Goal: Task Accomplishment & Management: Manage account settings

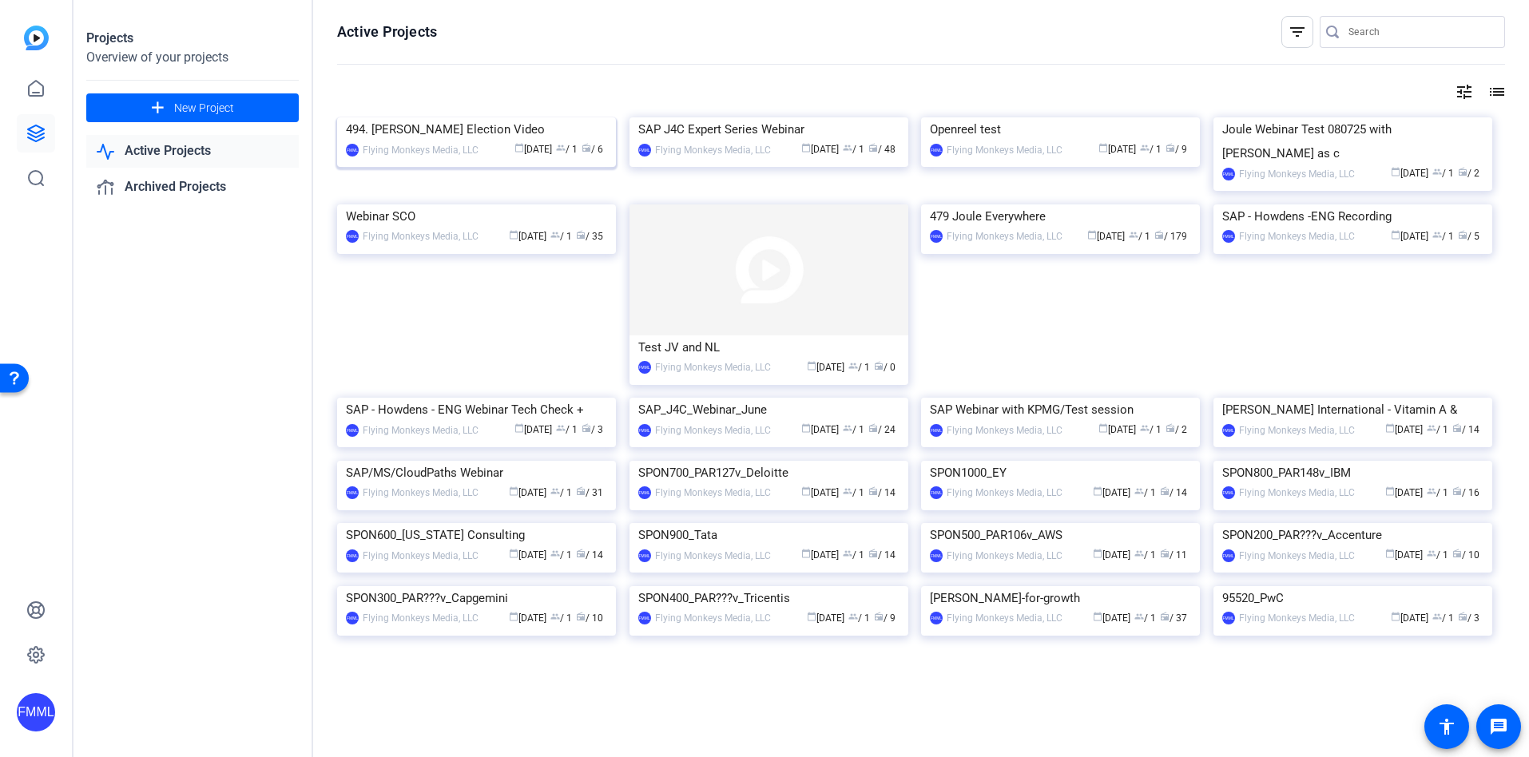
click at [434, 141] on div "494. [PERSON_NAME] Election Video" at bounding box center [476, 129] width 261 height 24
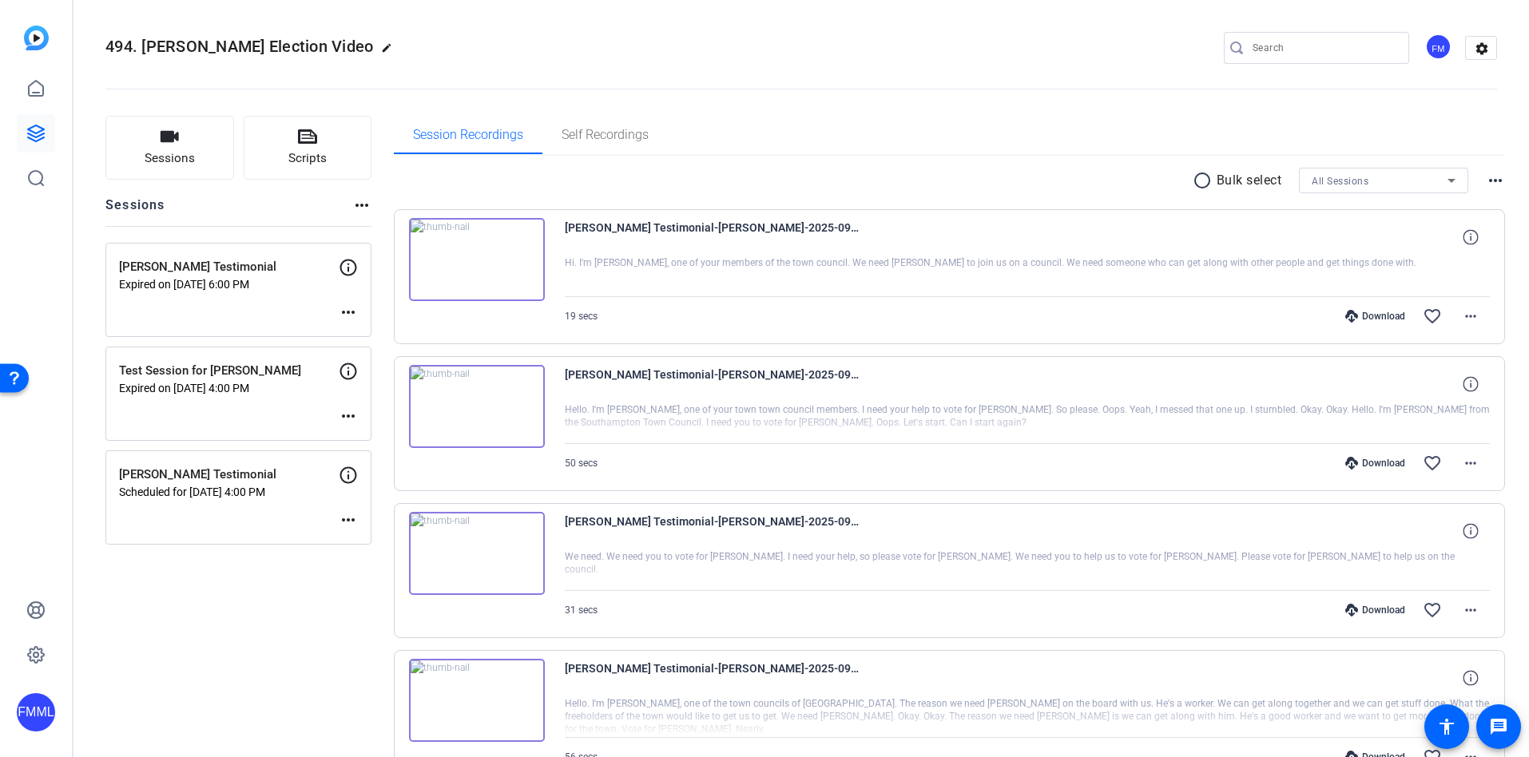
click at [349, 517] on mat-icon "more_horiz" at bounding box center [348, 520] width 19 height 19
click at [380, 535] on span "Edit Session" at bounding box center [388, 543] width 73 height 19
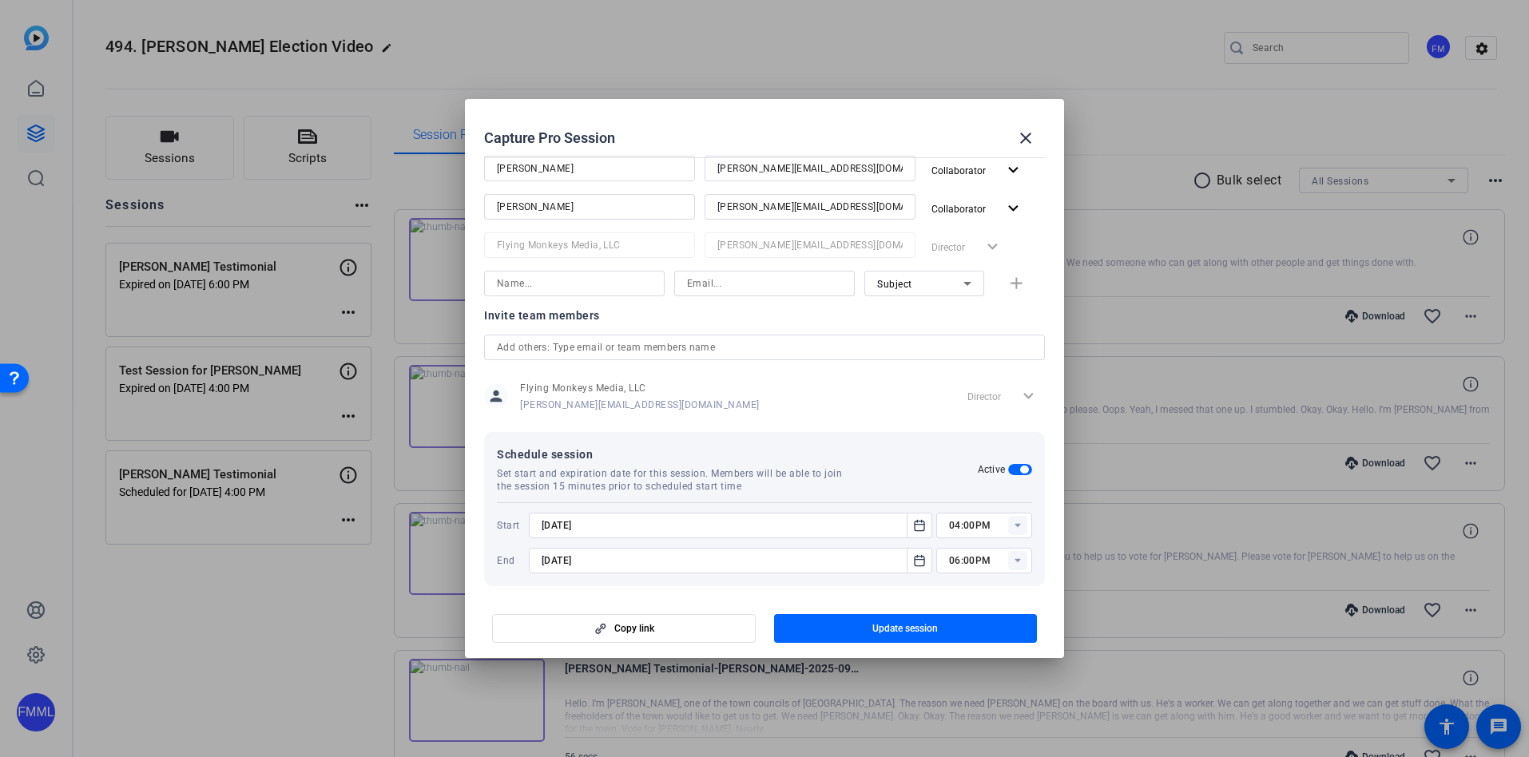
scroll to position [290, 0]
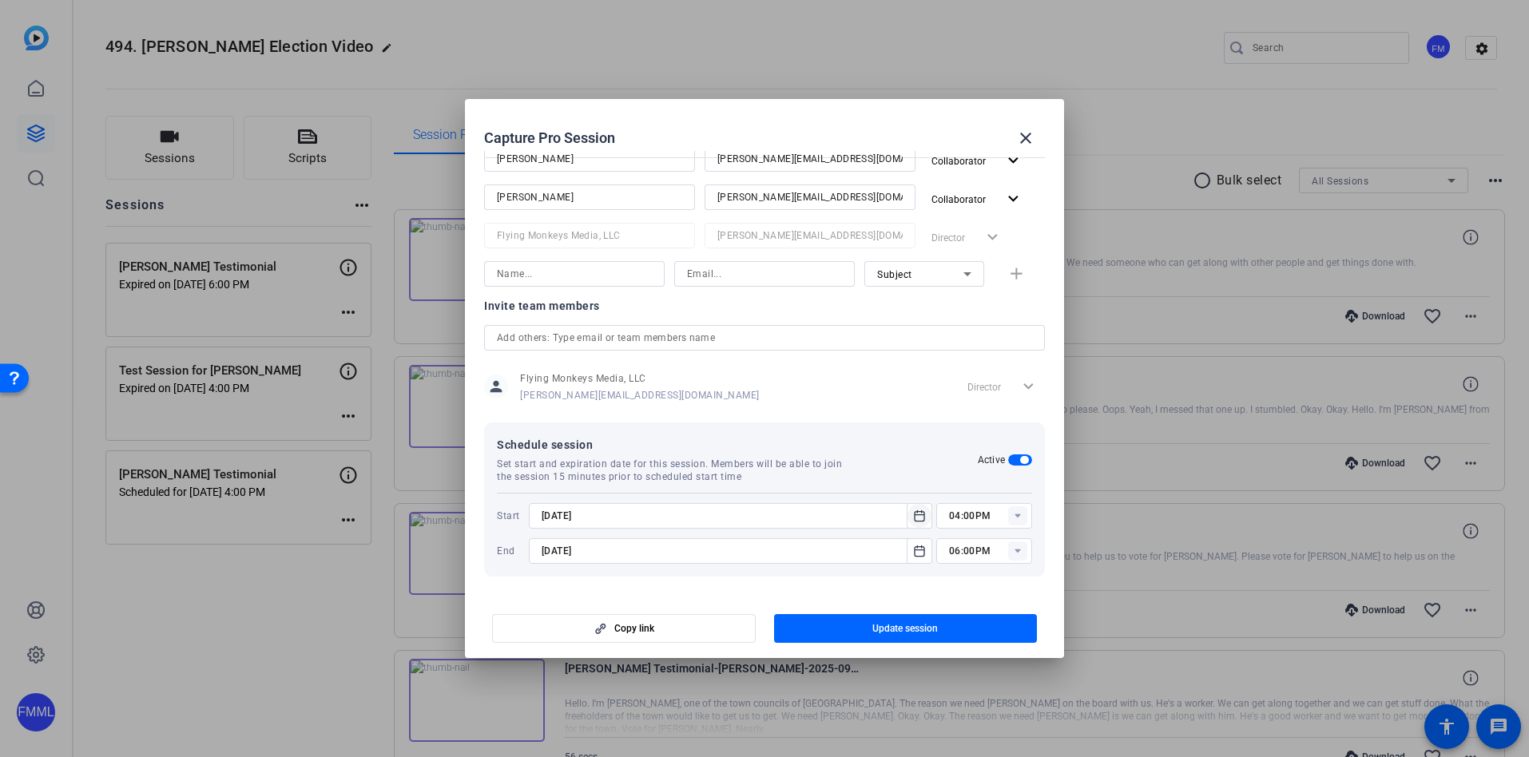
click at [913, 512] on icon "Open calendar" at bounding box center [919, 516] width 13 height 19
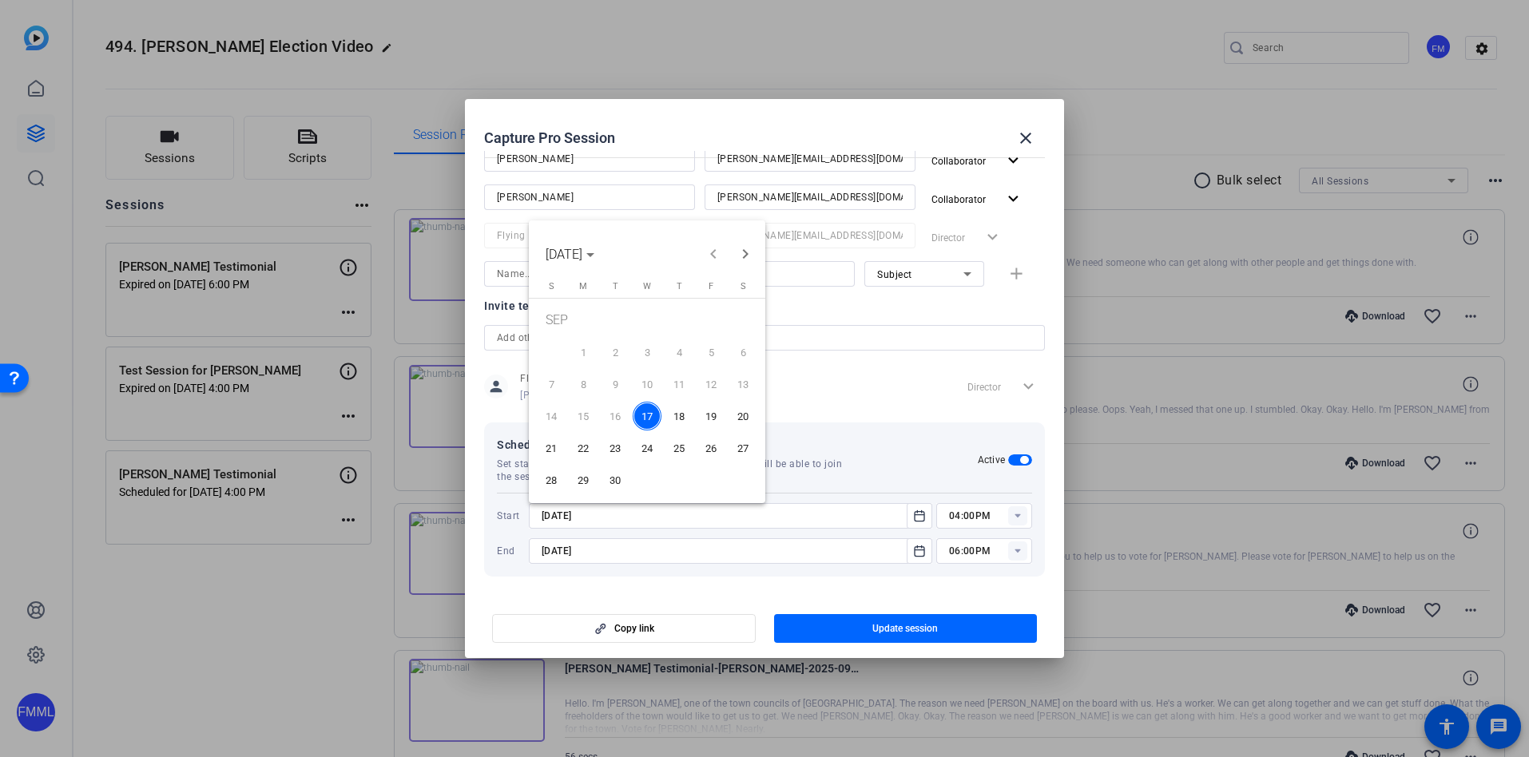
click at [713, 426] on span "19" at bounding box center [711, 416] width 29 height 29
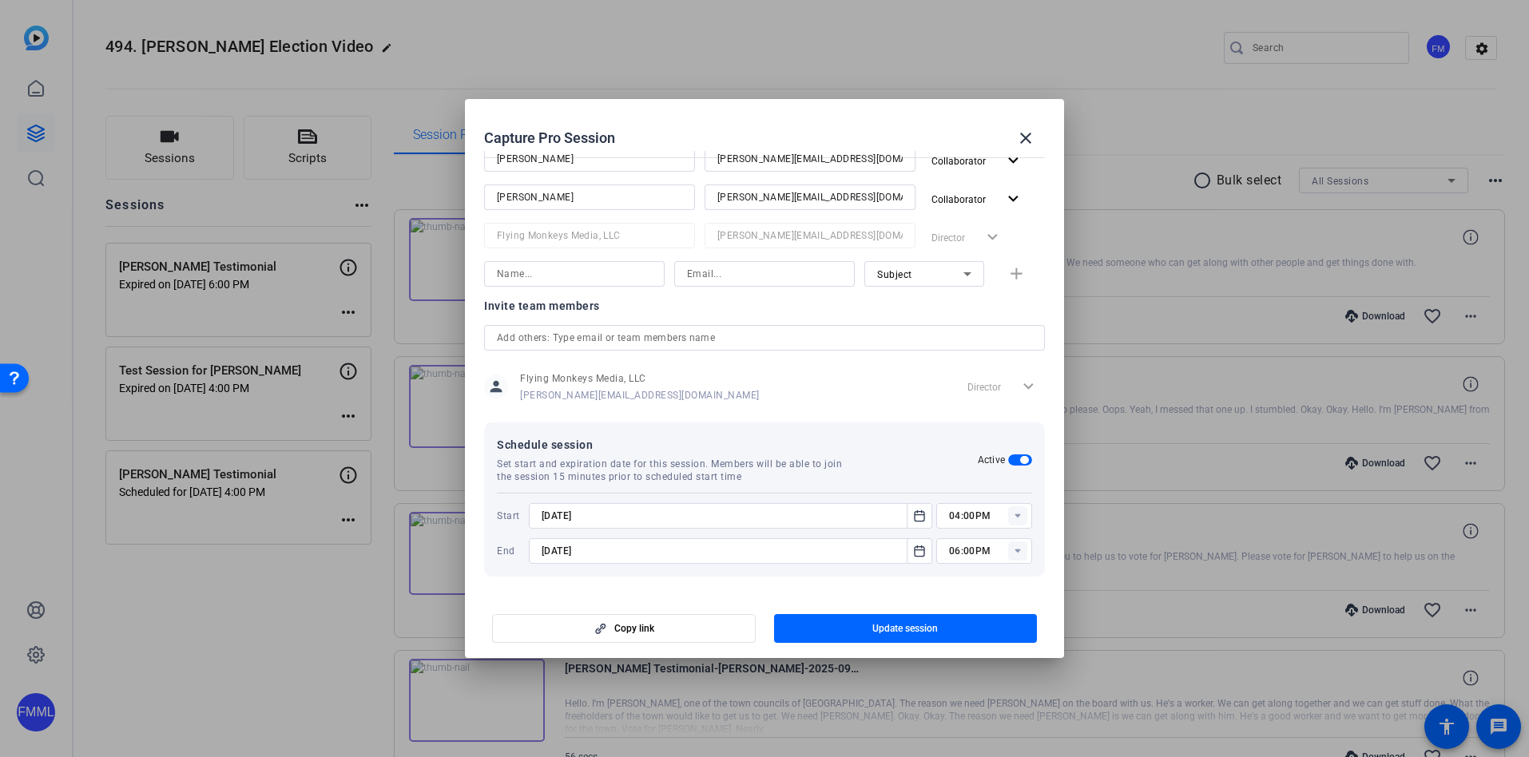
type input "[DATE]"
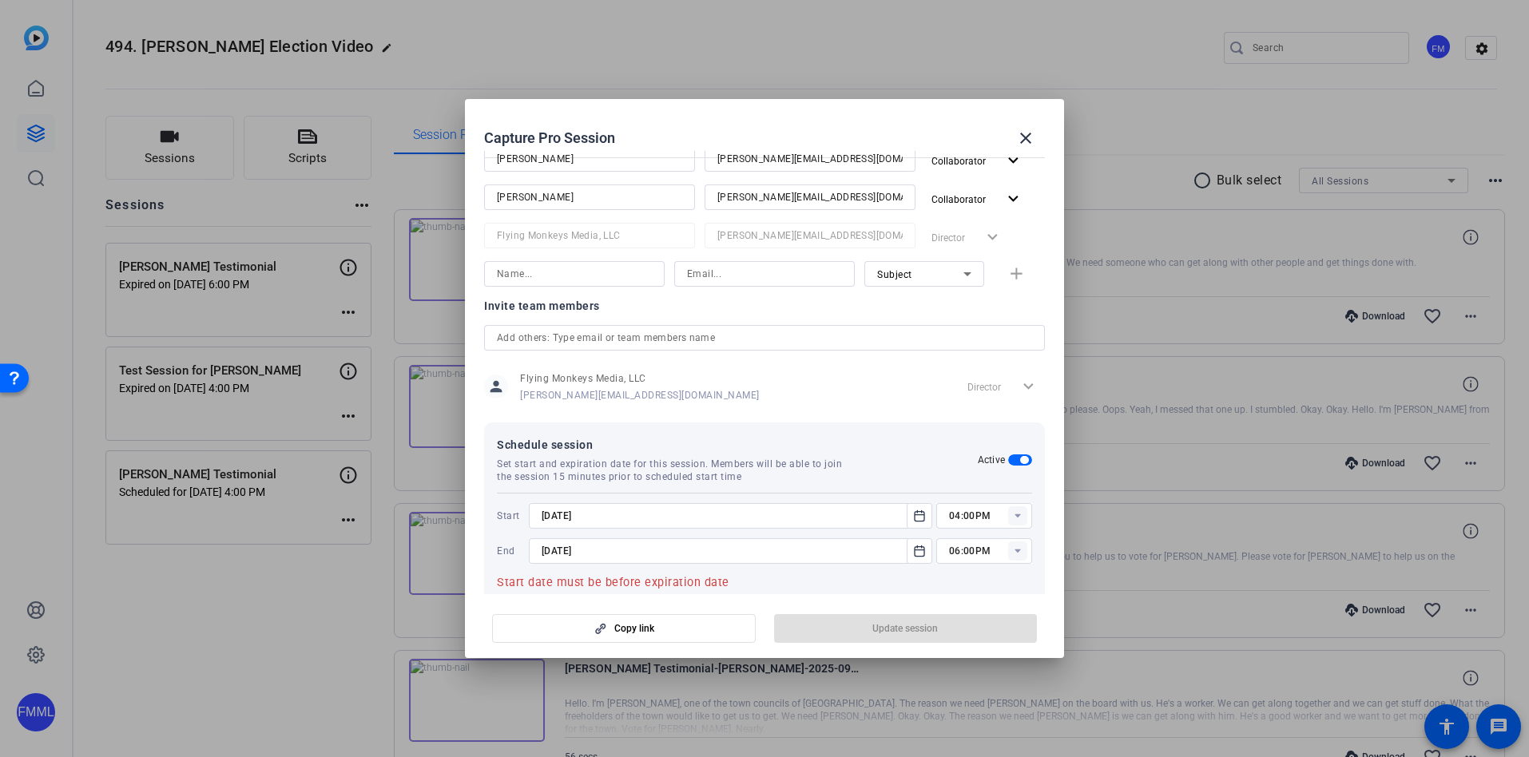
click at [1010, 520] on rect at bounding box center [1017, 516] width 19 height 19
click at [967, 650] on span "01:00AM" at bounding box center [961, 650] width 42 height 11
click at [1013, 510] on rect at bounding box center [1017, 516] width 19 height 19
click at [965, 626] on span "01:00PM" at bounding box center [961, 623] width 42 height 11
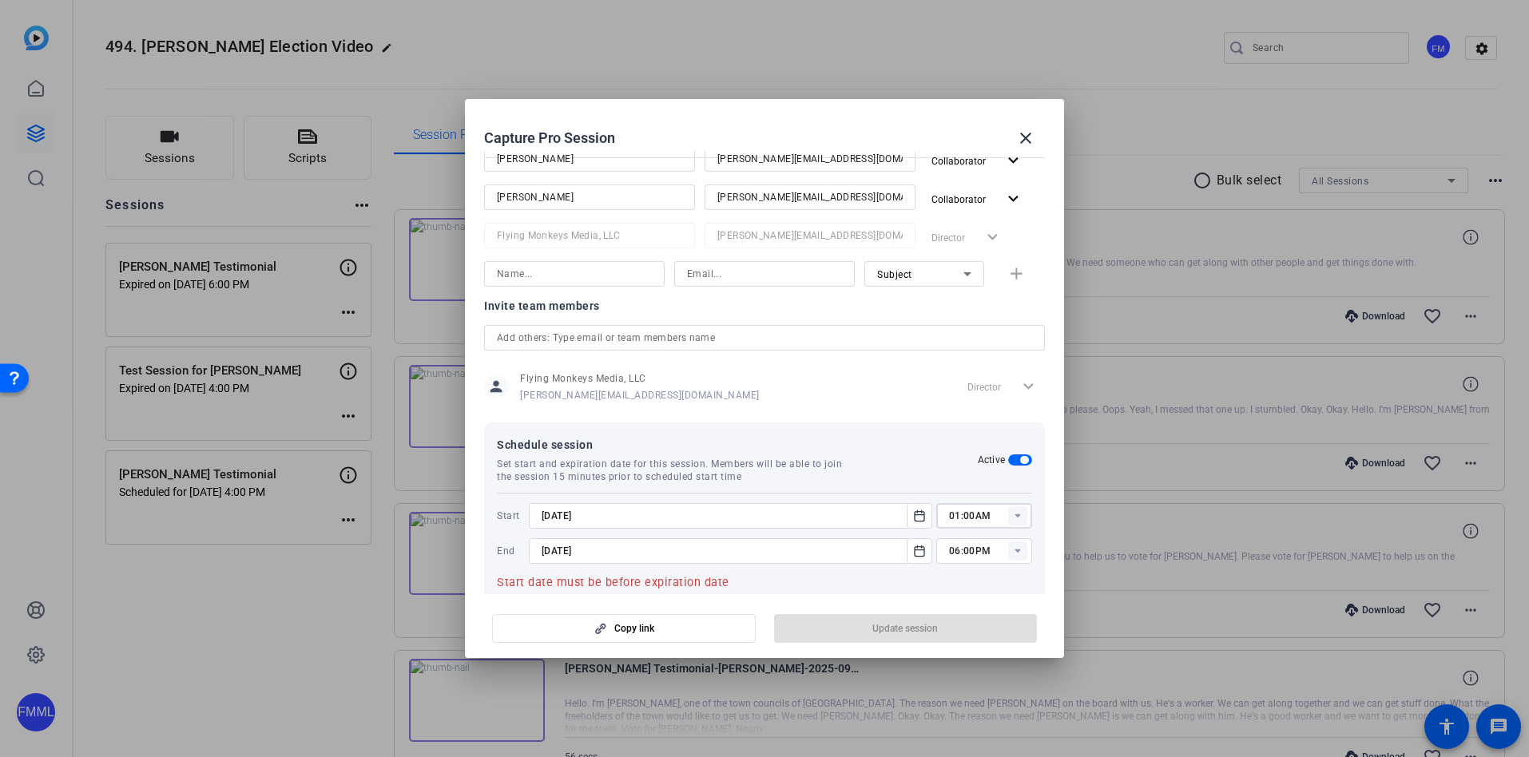
type input "01:00PM"
click at [1011, 549] on rect at bounding box center [1017, 551] width 19 height 19
click at [989, 395] on mat-option "03:00PM" at bounding box center [976, 390] width 96 height 26
type input "03:00PM"
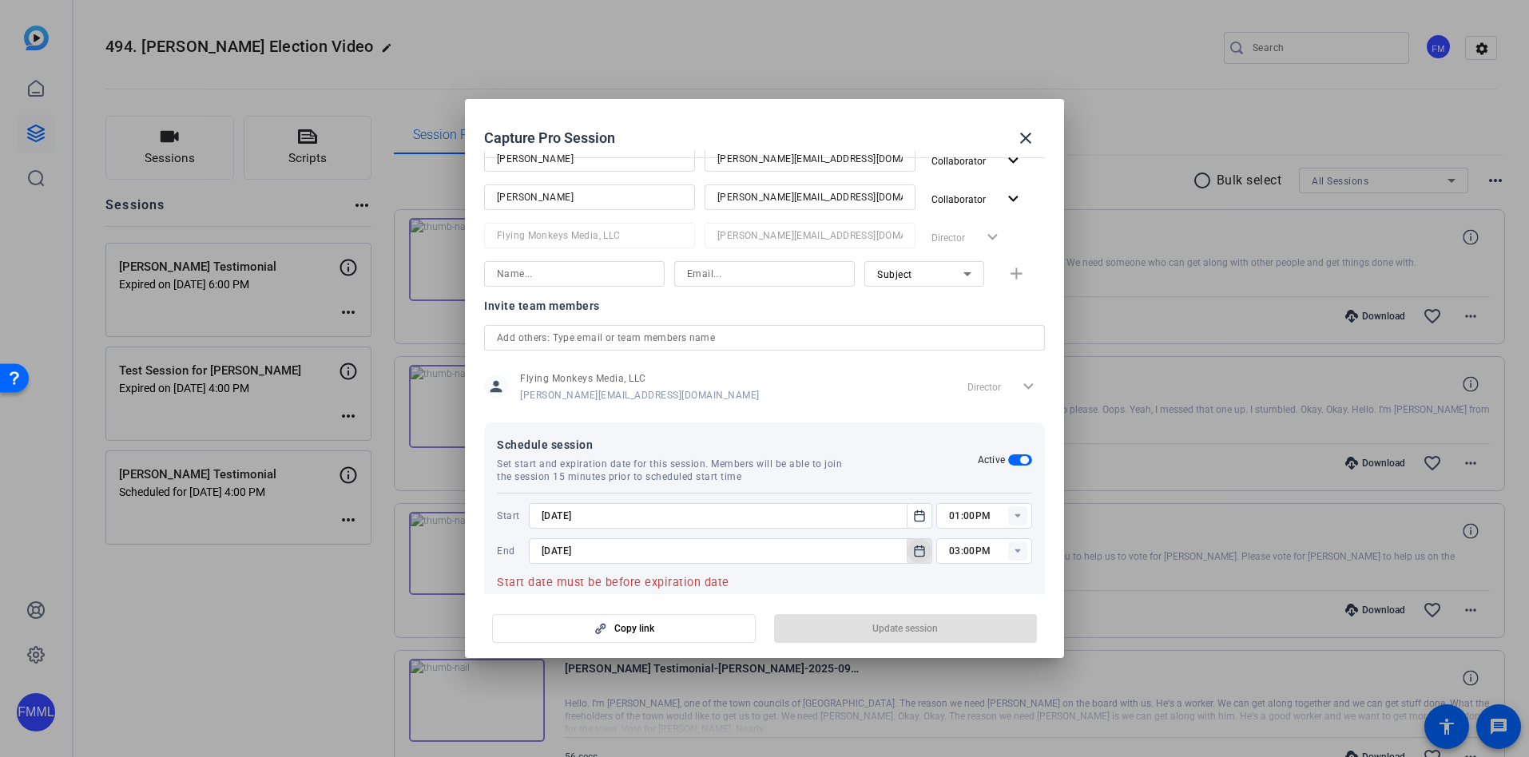
click at [916, 551] on icon "Open calendar" at bounding box center [920, 551] width 10 height 10
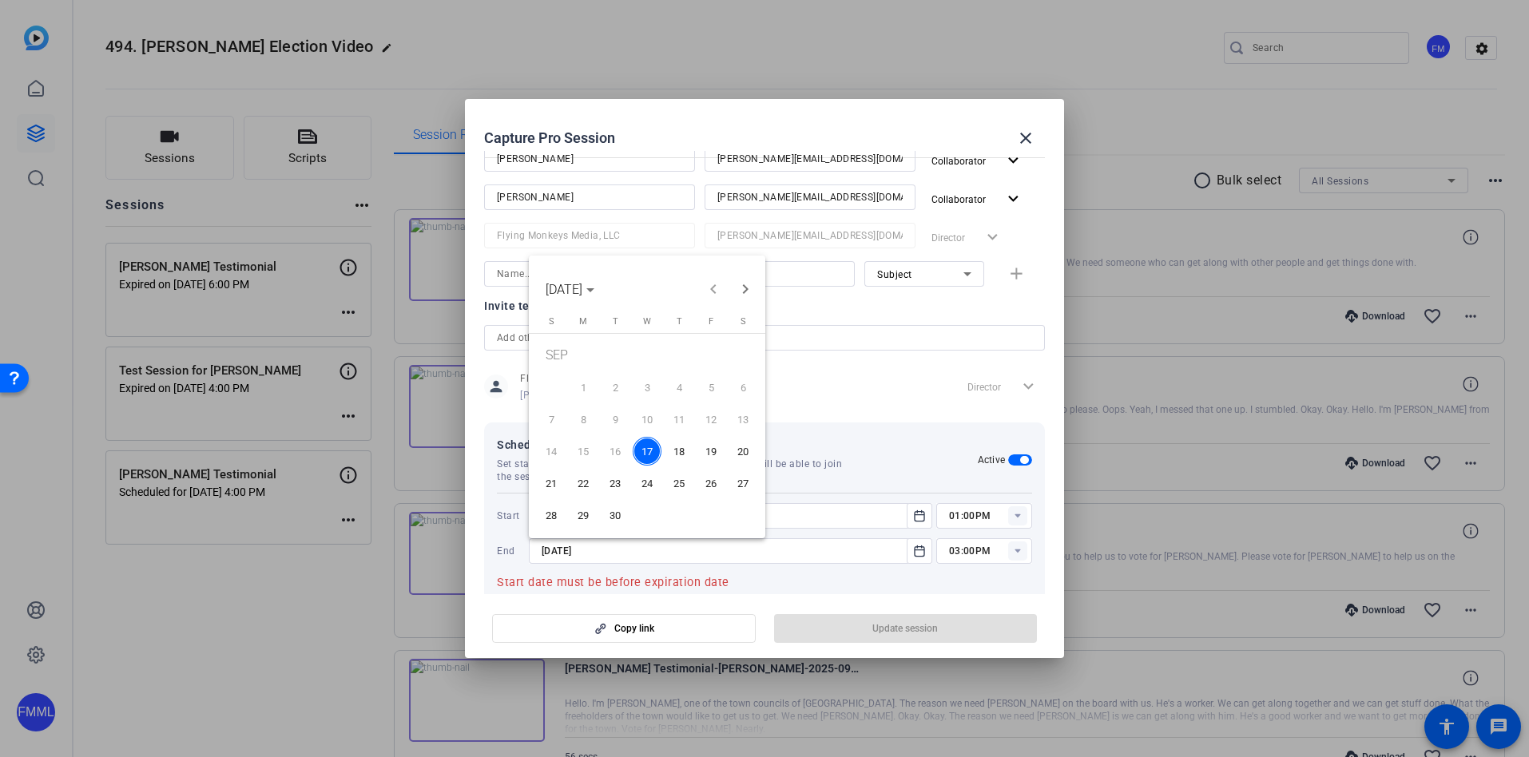
click at [721, 443] on span "19" at bounding box center [711, 451] width 29 height 29
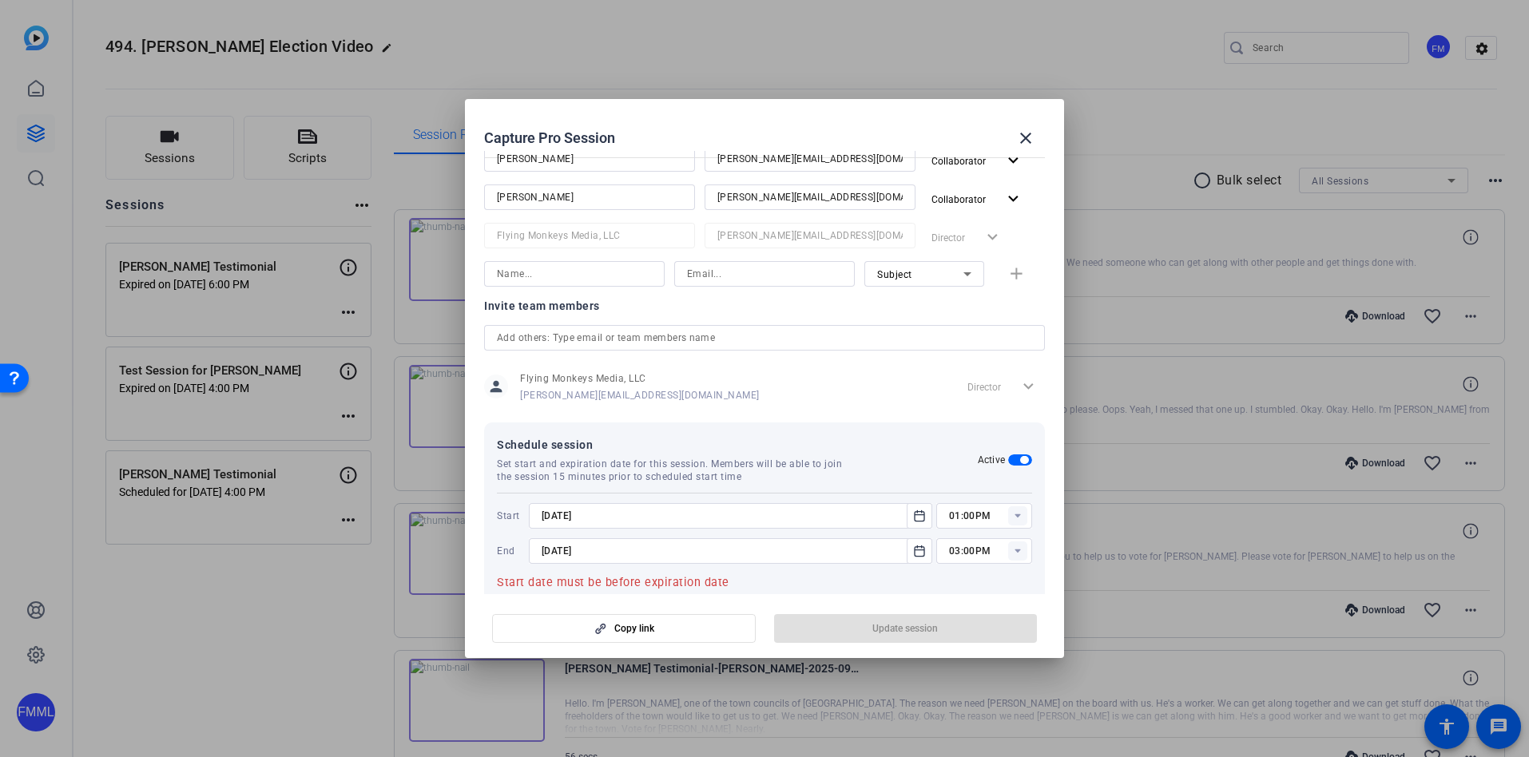
type input "[DATE]"
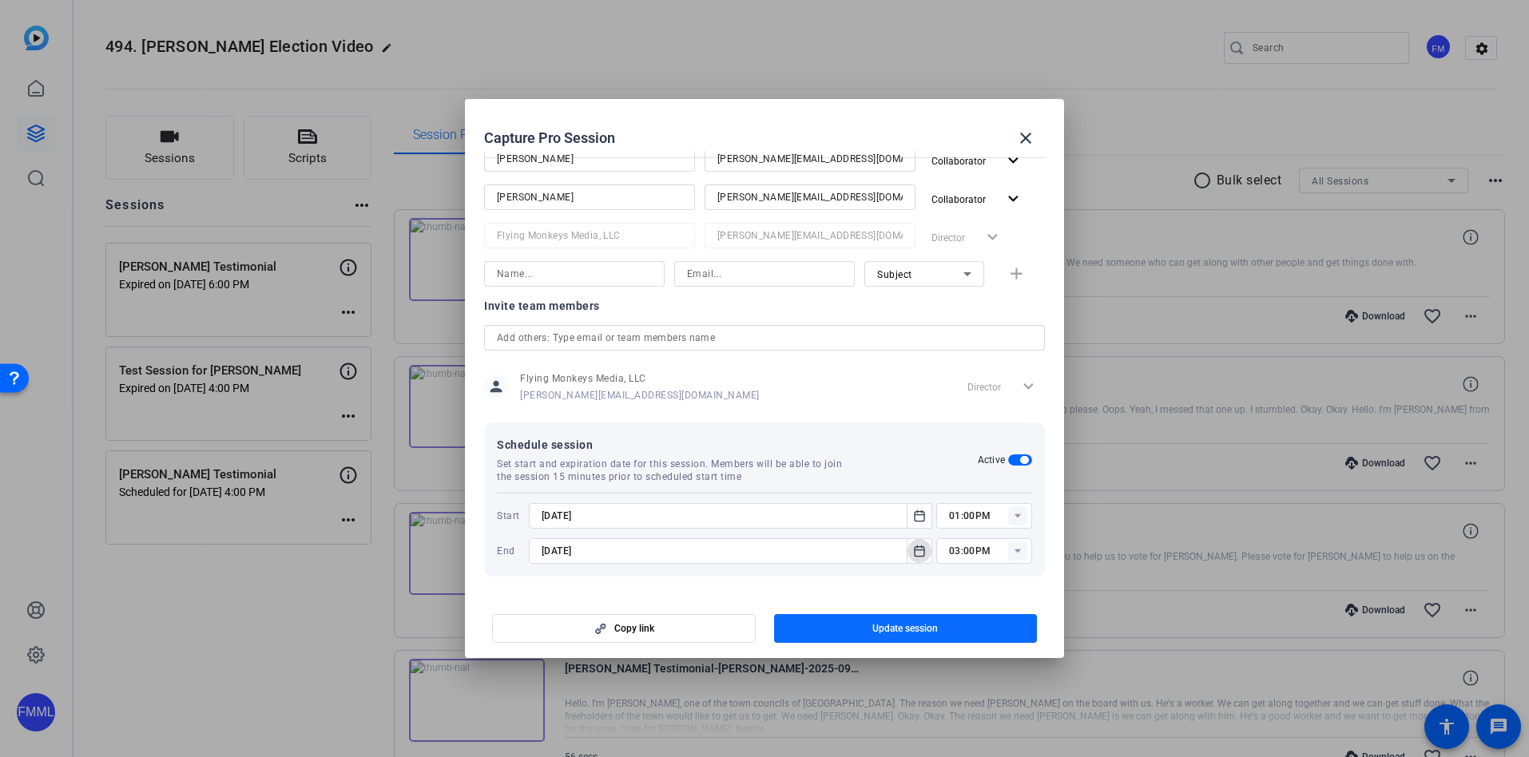
click at [853, 630] on span "button" at bounding box center [906, 629] width 264 height 38
